Goal: Find specific page/section: Find specific page/section

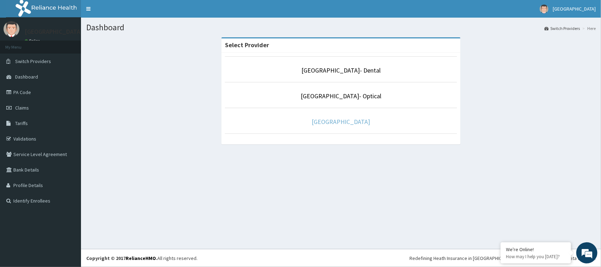
click at [358, 125] on link "[GEOGRAPHIC_DATA]" at bounding box center [341, 122] width 58 height 8
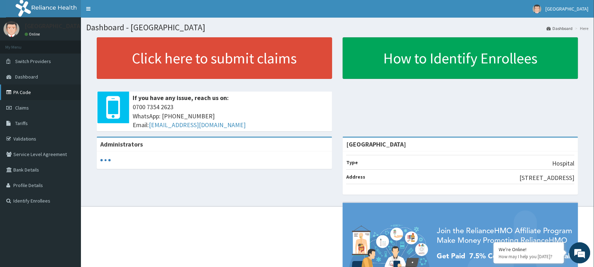
click at [16, 94] on link "PA Code" at bounding box center [40, 92] width 81 height 15
